Goal: Find specific page/section: Find specific page/section

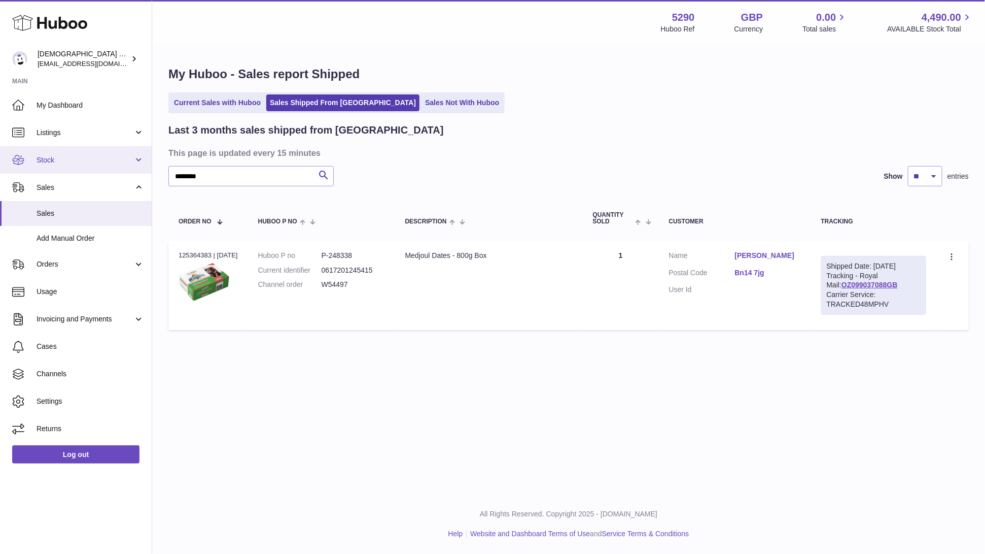
click at [87, 162] on span "Stock" at bounding box center [85, 160] width 97 height 10
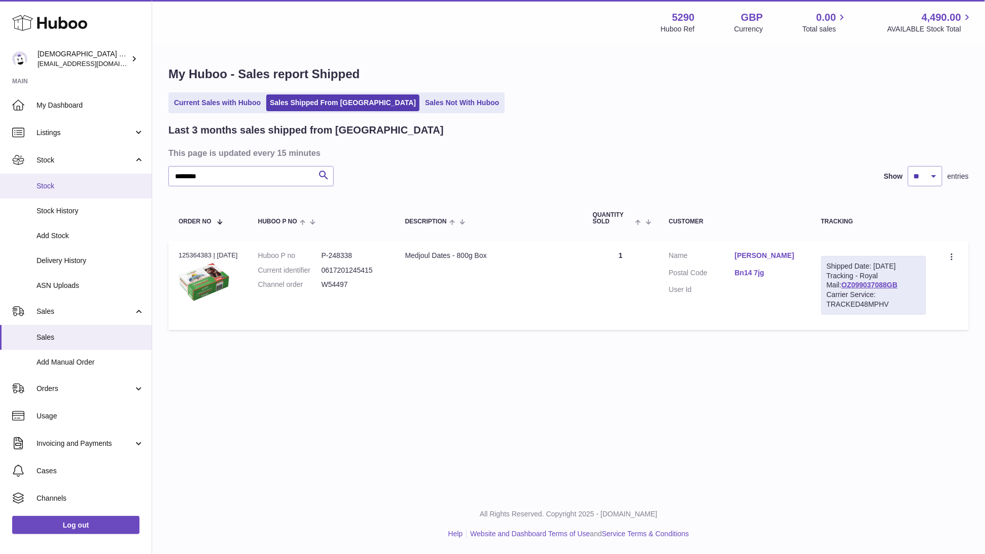
click at [87, 194] on link "Stock" at bounding box center [76, 186] width 152 height 25
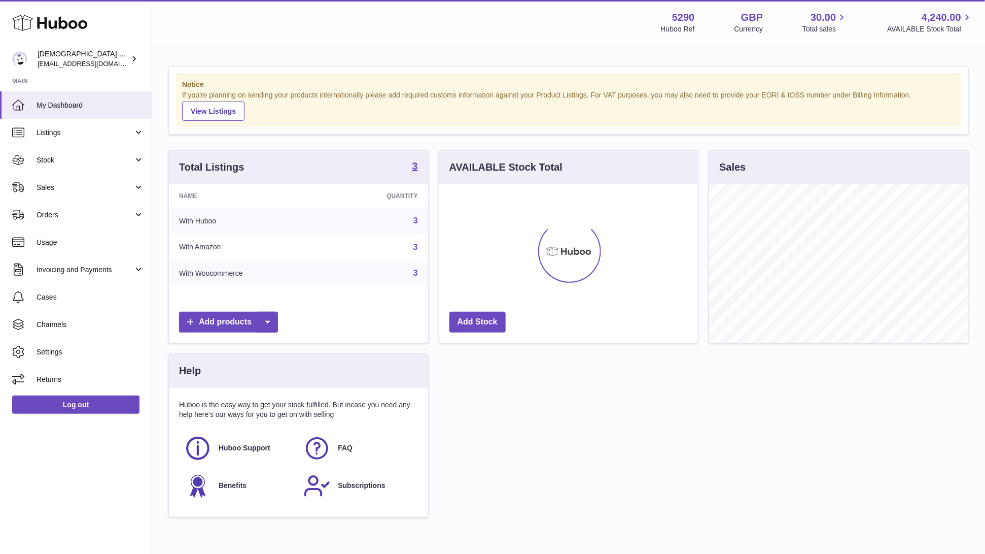
scroll to position [158, 259]
click at [96, 158] on span "Stock" at bounding box center [85, 160] width 97 height 10
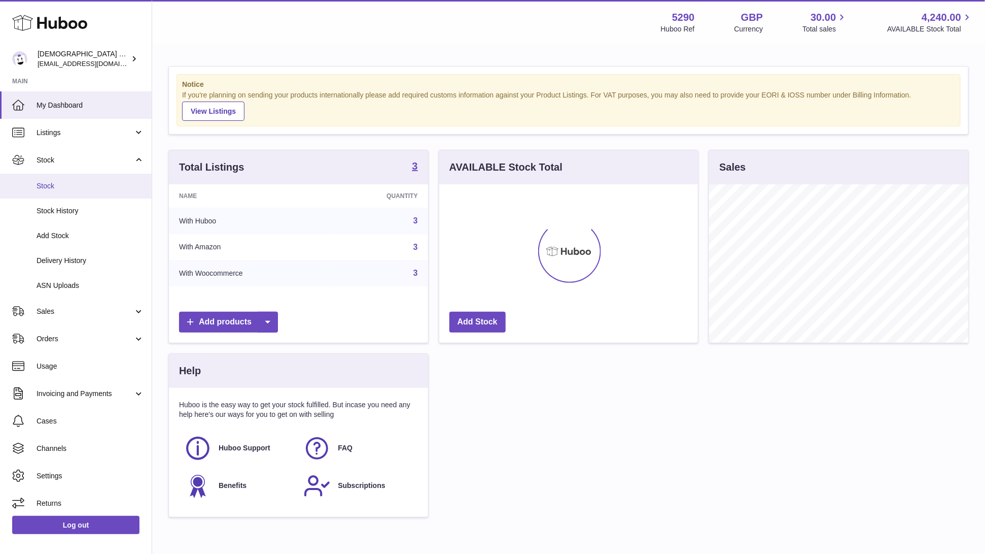
click at [96, 193] on link "Stock" at bounding box center [76, 186] width 152 height 25
